Goal: Task Accomplishment & Management: Complete application form

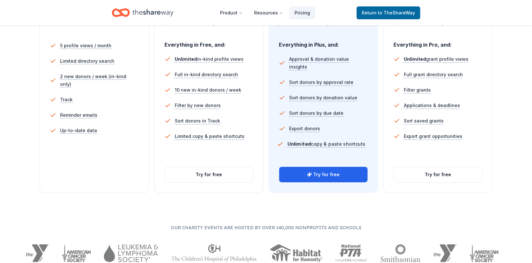
scroll to position [214, 0]
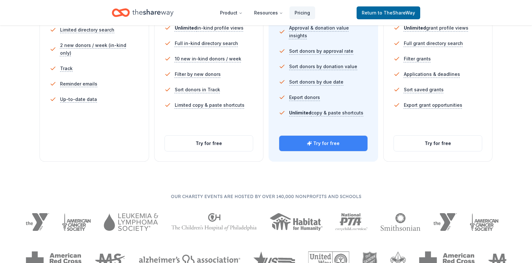
click at [341, 143] on button "Try for free" at bounding box center [323, 143] width 88 height 15
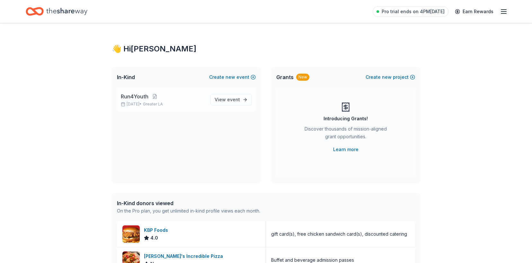
click at [135, 98] on span "Run4Youth" at bounding box center [135, 97] width 28 height 8
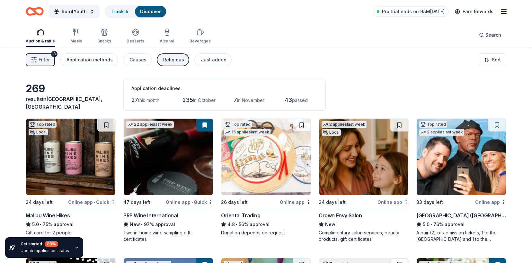
click at [44, 60] on span "Filter" at bounding box center [44, 60] width 11 height 8
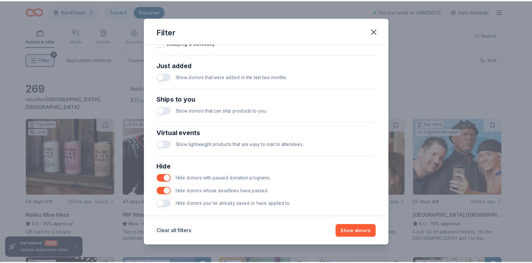
scroll to position [250, 0]
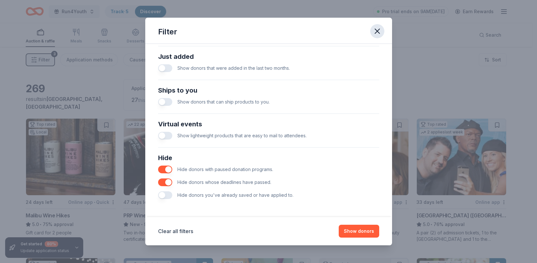
click at [378, 32] on icon "button" at bounding box center [377, 31] width 9 height 9
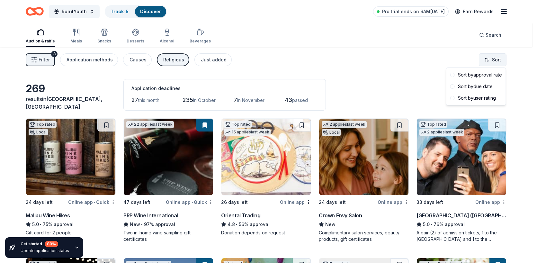
click at [499, 61] on html "Run4Youth Track · 5 Discover Pro trial ends on 9AM[DATE] Earn Rewards Auction &…" at bounding box center [268, 131] width 537 height 263
click at [489, 85] on div "Sort by due date" at bounding box center [476, 87] width 57 height 12
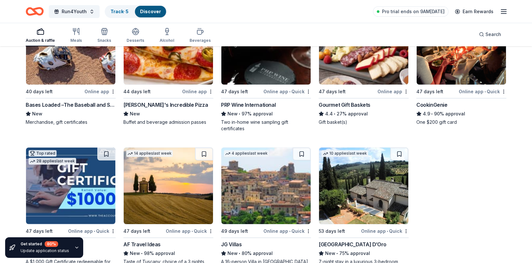
scroll to position [7224, 0]
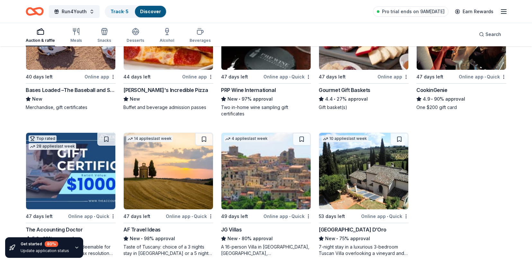
click at [76, 247] on icon "button" at bounding box center [76, 247] width 5 height 5
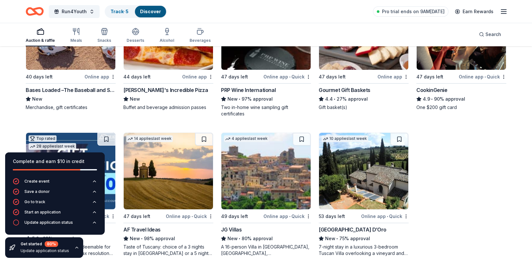
click at [76, 247] on icon "button" at bounding box center [76, 247] width 5 height 5
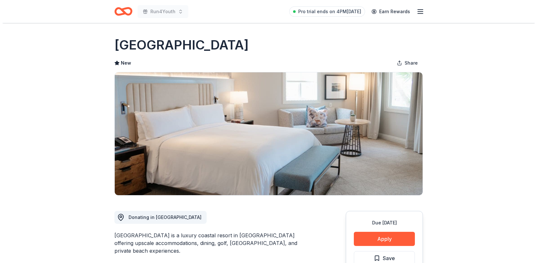
scroll to position [57, 0]
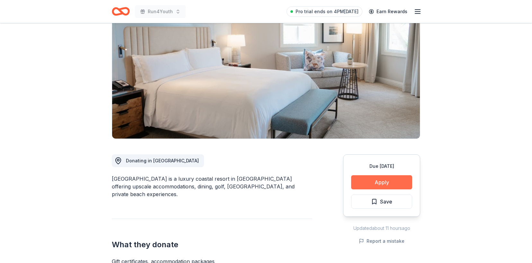
click at [386, 184] on button "Apply" at bounding box center [381, 182] width 61 height 14
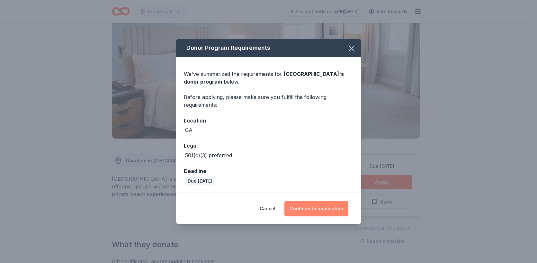
click at [313, 205] on button "Continue to application" at bounding box center [316, 208] width 64 height 15
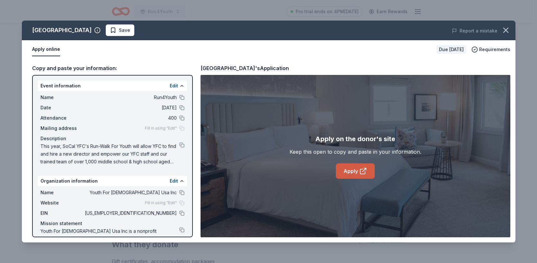
click at [354, 171] on link "Apply" at bounding box center [355, 170] width 39 height 15
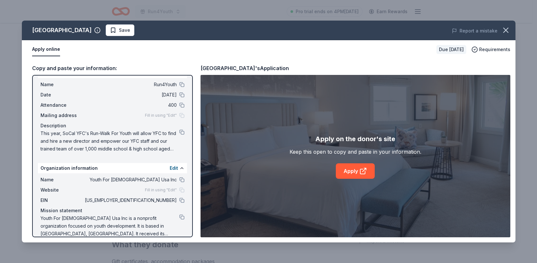
scroll to position [13, 0]
click at [179, 133] on button at bounding box center [181, 131] width 5 height 5
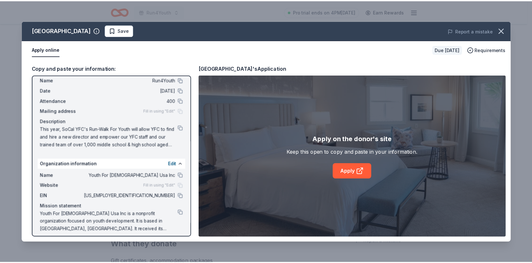
scroll to position [22, 0]
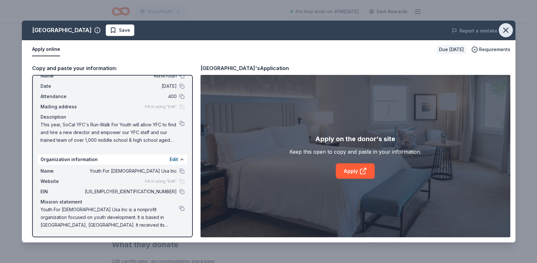
click at [507, 31] on icon "button" at bounding box center [506, 30] width 4 height 4
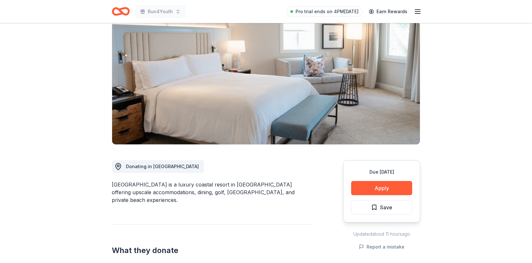
scroll to position [0, 0]
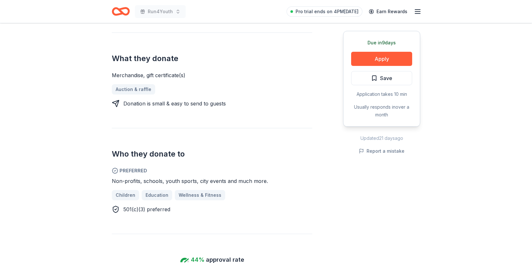
scroll to position [260, 0]
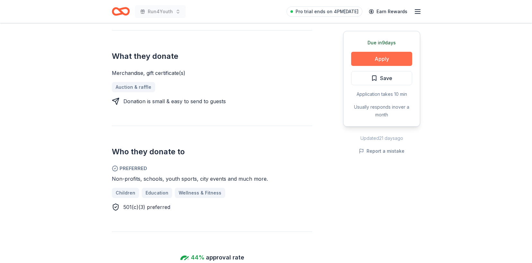
click at [387, 61] on button "Apply" at bounding box center [381, 59] width 61 height 14
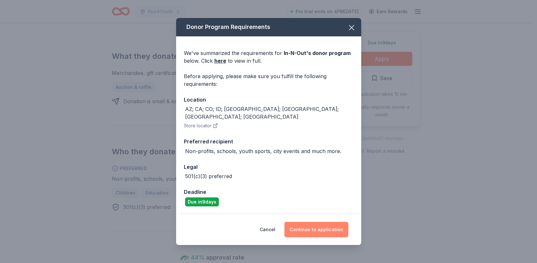
click at [312, 223] on button "Continue to application" at bounding box center [316, 229] width 64 height 15
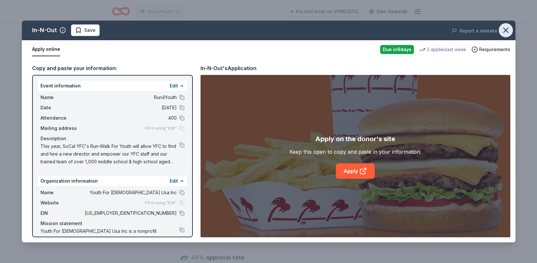
click at [504, 31] on icon "button" at bounding box center [505, 30] width 9 height 9
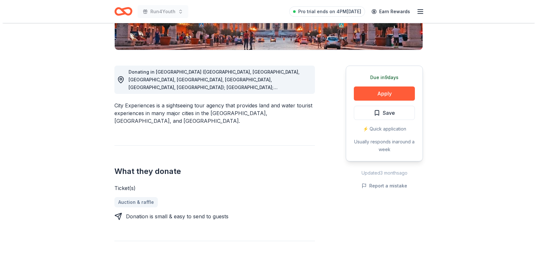
scroll to position [149, 0]
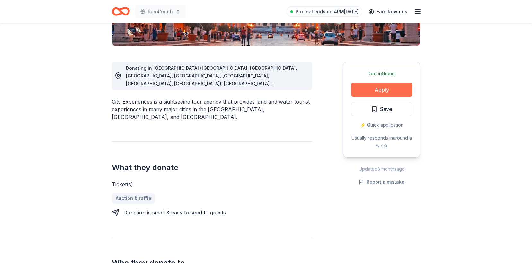
click at [366, 86] on button "Apply" at bounding box center [381, 90] width 61 height 14
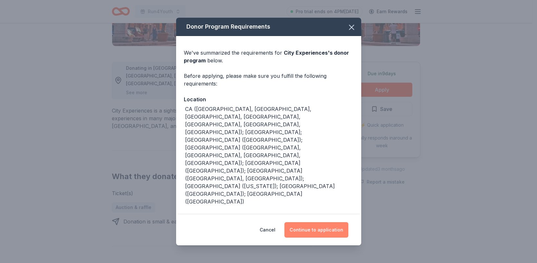
click at [321, 222] on button "Continue to application" at bounding box center [316, 229] width 64 height 15
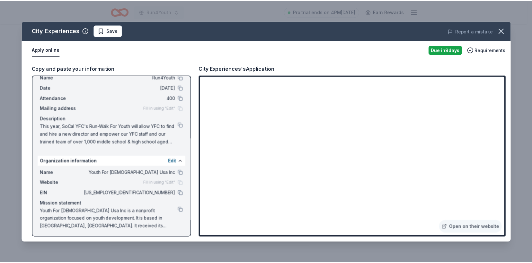
scroll to position [22, 0]
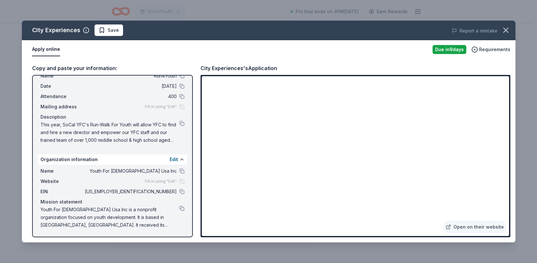
drag, startPoint x: 40, startPoint y: 123, endPoint x: 73, endPoint y: 127, distance: 33.3
click at [73, 127] on div "Name Run4Youth Date 11/08/25 Attendance 400 Mailing address Fill in using "Edit…" at bounding box center [112, 107] width 149 height 77
click at [179, 124] on button at bounding box center [181, 123] width 5 height 5
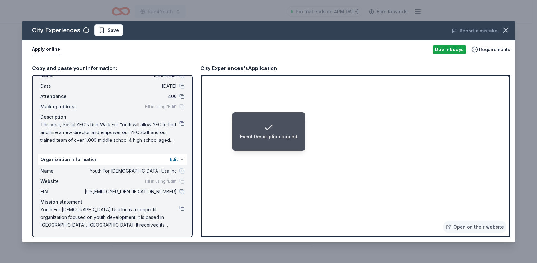
click at [260, 133] on div "Event Description copied" at bounding box center [268, 137] width 57 height 8
click at [506, 33] on icon "button" at bounding box center [505, 30] width 9 height 9
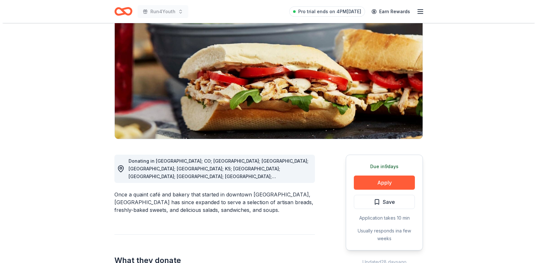
scroll to position [58, 0]
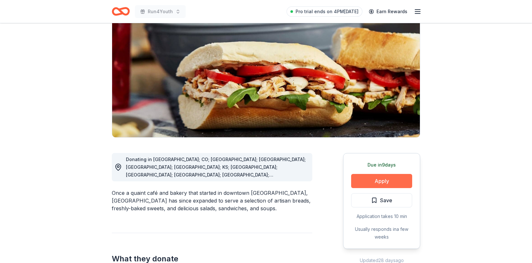
click at [376, 179] on button "Apply" at bounding box center [381, 181] width 61 height 14
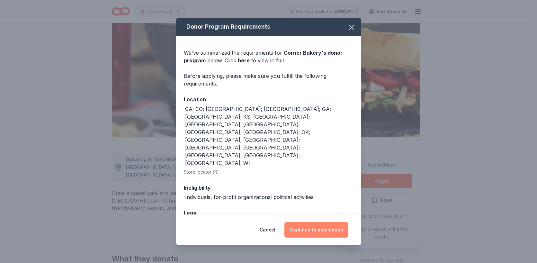
click at [330, 226] on button "Continue to application" at bounding box center [316, 229] width 64 height 15
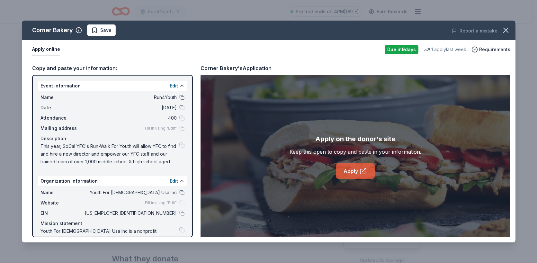
click at [365, 169] on icon at bounding box center [363, 171] width 8 height 8
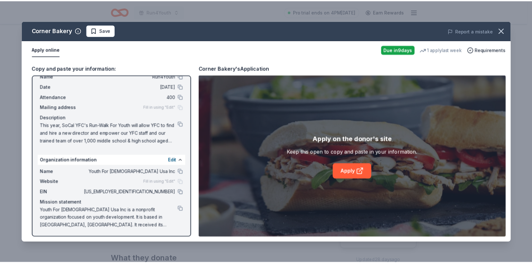
scroll to position [22, 0]
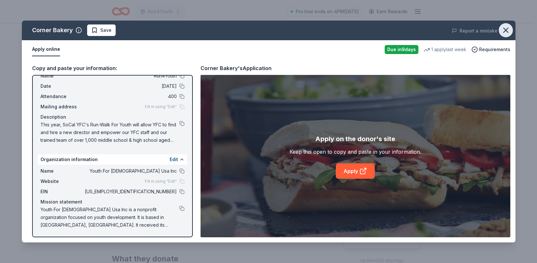
click at [508, 30] on icon "button" at bounding box center [505, 30] width 9 height 9
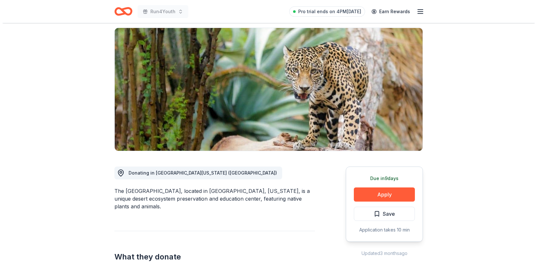
scroll to position [73, 0]
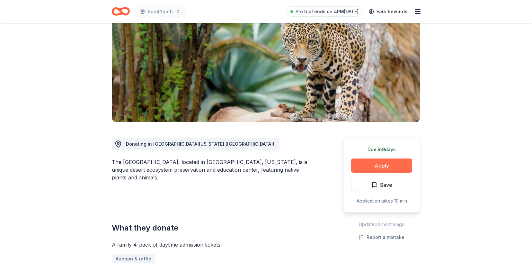
click at [364, 162] on button "Apply" at bounding box center [381, 165] width 61 height 14
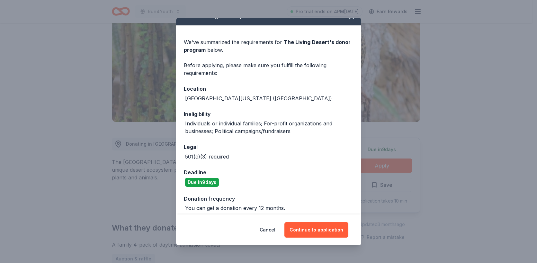
scroll to position [16, 0]
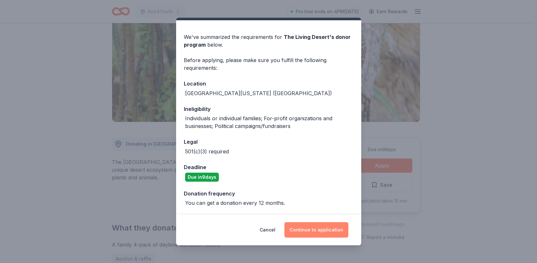
click at [312, 228] on button "Continue to application" at bounding box center [316, 229] width 64 height 15
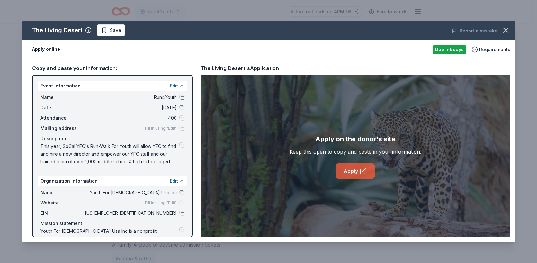
click at [359, 170] on icon at bounding box center [363, 171] width 8 height 8
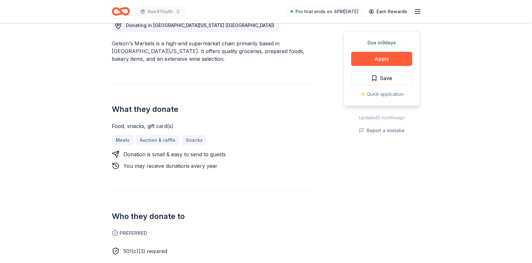
scroll to position [223, 0]
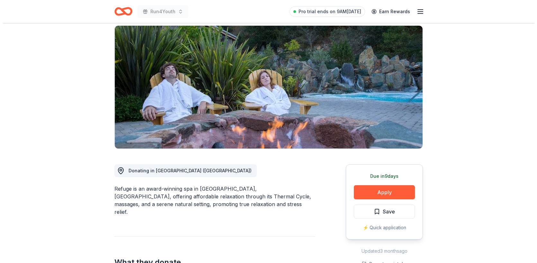
scroll to position [53, 0]
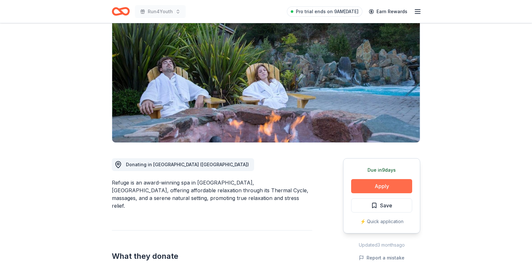
click at [377, 187] on button "Apply" at bounding box center [381, 186] width 61 height 14
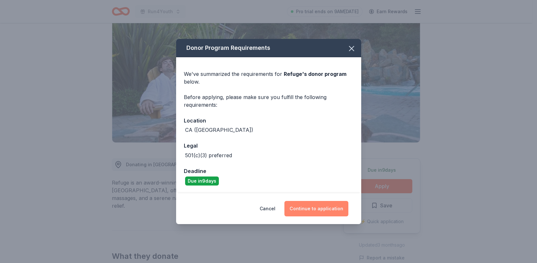
click at [327, 207] on button "Continue to application" at bounding box center [316, 208] width 64 height 15
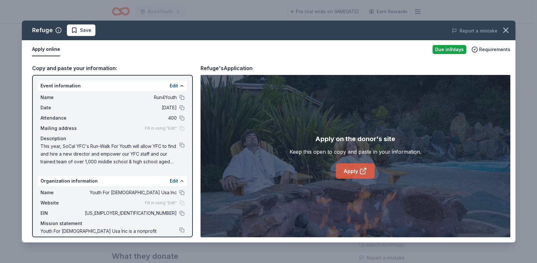
click at [344, 169] on link "Apply" at bounding box center [355, 170] width 39 height 15
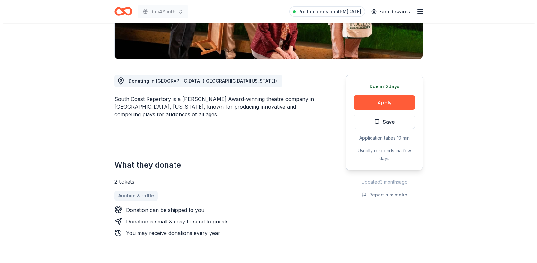
scroll to position [161, 0]
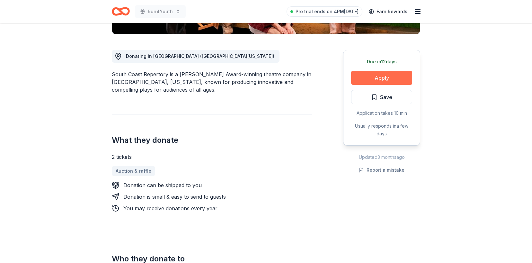
click at [369, 79] on button "Apply" at bounding box center [381, 78] width 61 height 14
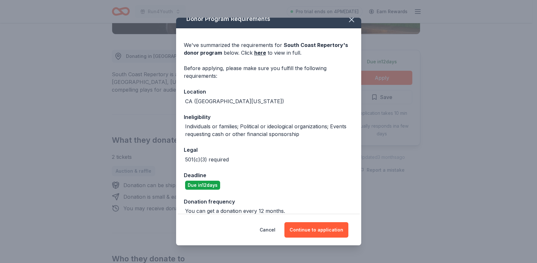
scroll to position [16, 0]
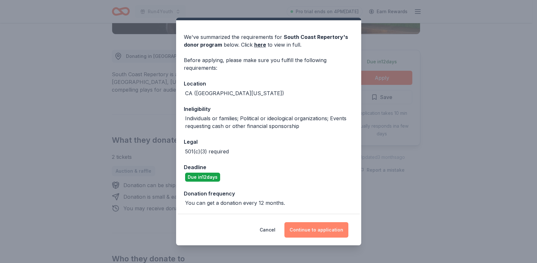
click at [326, 231] on button "Continue to application" at bounding box center [316, 229] width 64 height 15
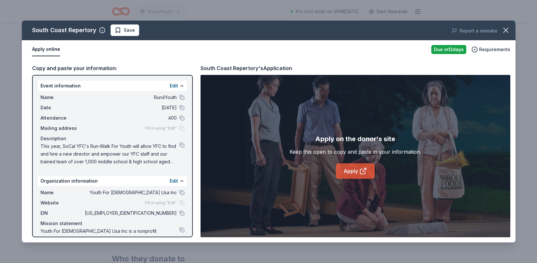
click at [354, 174] on link "Apply" at bounding box center [355, 170] width 39 height 15
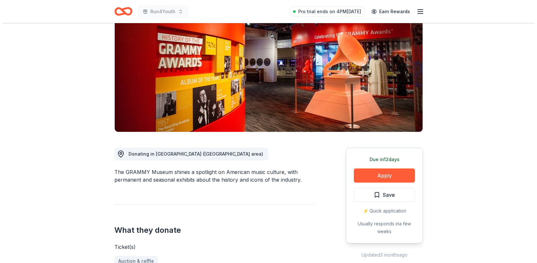
scroll to position [80, 0]
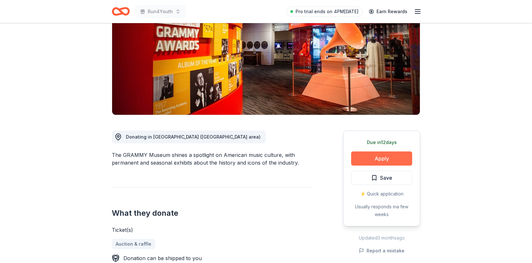
click at [380, 158] on button "Apply" at bounding box center [381, 158] width 61 height 14
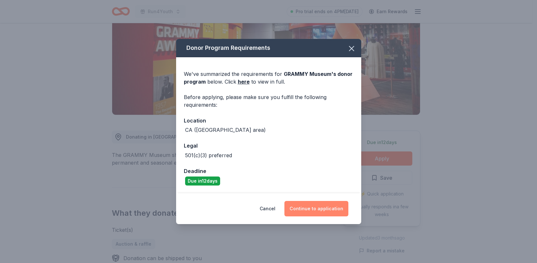
click at [330, 208] on button "Continue to application" at bounding box center [316, 208] width 64 height 15
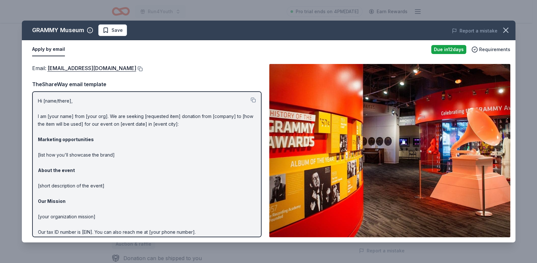
click at [143, 68] on button at bounding box center [139, 68] width 6 height 5
click at [251, 101] on button at bounding box center [253, 99] width 5 height 5
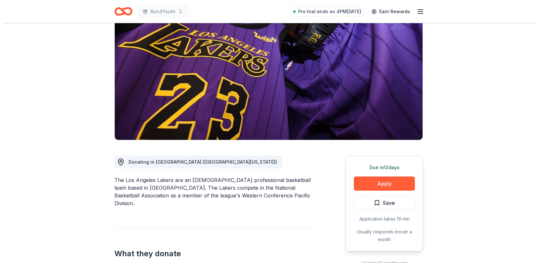
scroll to position [55, 0]
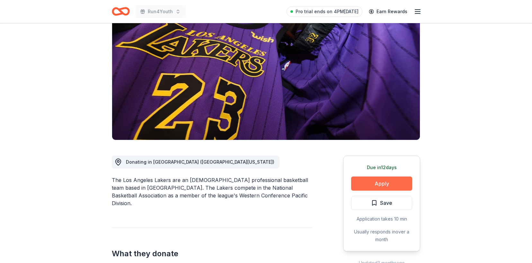
click at [378, 184] on button "Apply" at bounding box center [381, 183] width 61 height 14
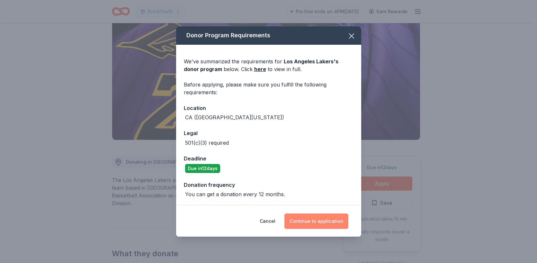
click at [331, 222] on button "Continue to application" at bounding box center [316, 220] width 64 height 15
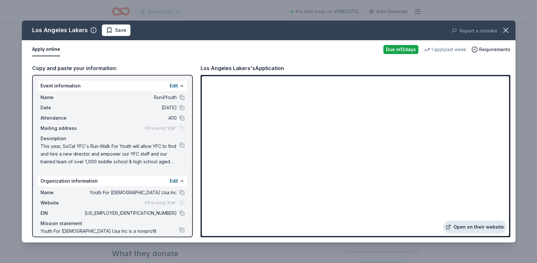
click at [477, 228] on link "Open on their website" at bounding box center [474, 226] width 63 height 13
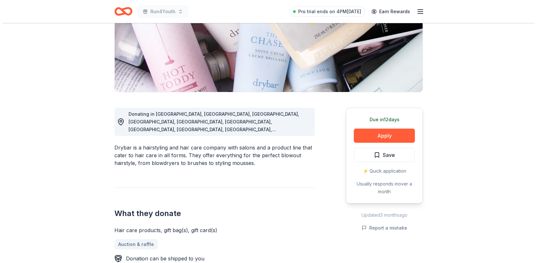
scroll to position [104, 0]
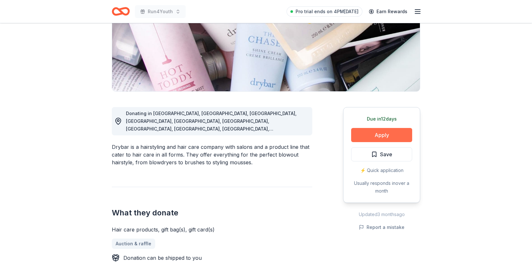
click at [375, 137] on button "Apply" at bounding box center [381, 135] width 61 height 14
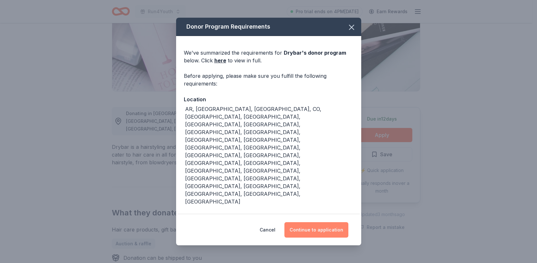
click at [309, 229] on button "Continue to application" at bounding box center [316, 229] width 64 height 15
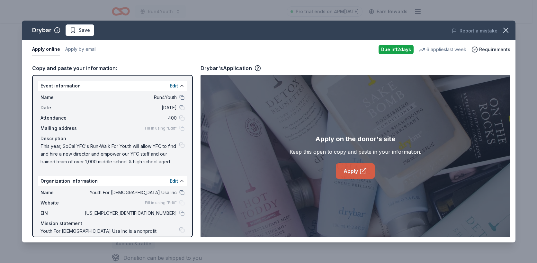
click at [350, 168] on link "Apply" at bounding box center [355, 170] width 39 height 15
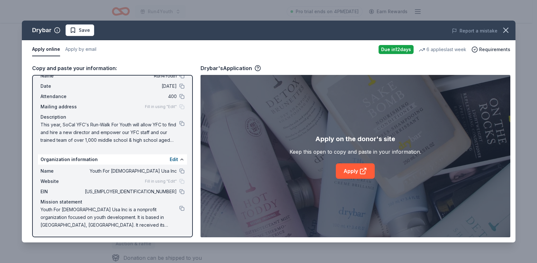
scroll to position [22, 0]
click at [179, 208] on button at bounding box center [181, 208] width 5 height 5
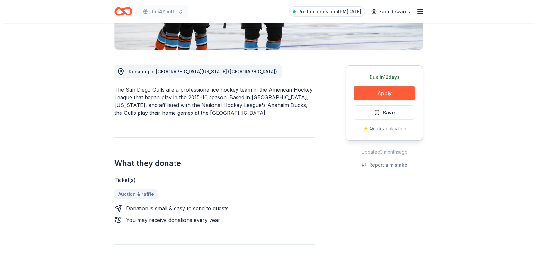
scroll to position [148, 0]
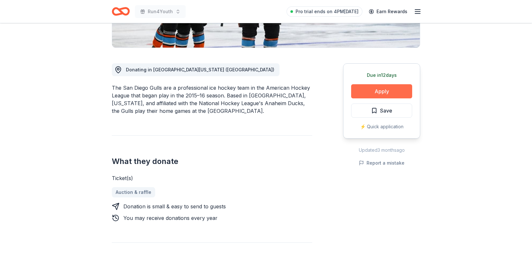
click at [357, 87] on button "Apply" at bounding box center [381, 91] width 61 height 14
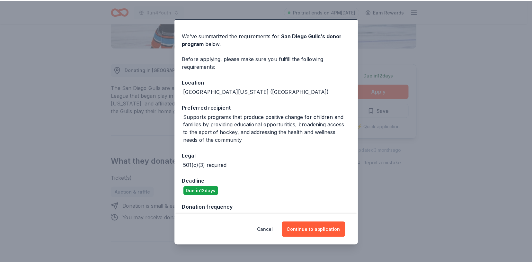
scroll to position [31, 0]
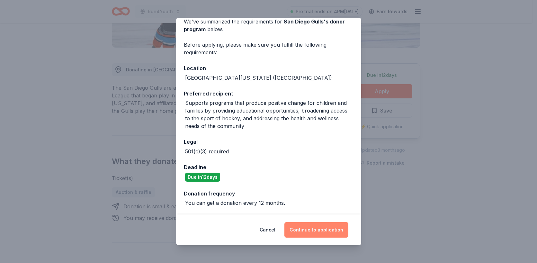
click at [314, 233] on button "Continue to application" at bounding box center [316, 229] width 64 height 15
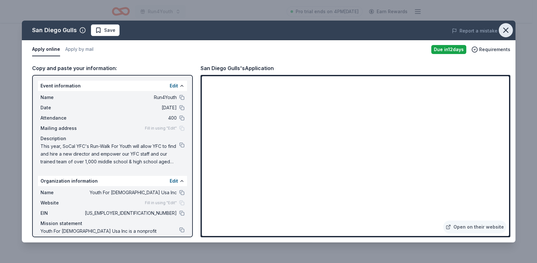
click at [505, 31] on icon "button" at bounding box center [506, 30] width 4 height 4
